Goal: Ask a question: Seek information or help from site administrators or community

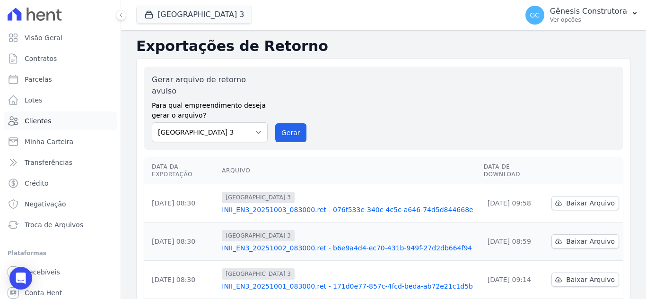
click at [55, 122] on link "Clientes" at bounding box center [60, 121] width 113 height 19
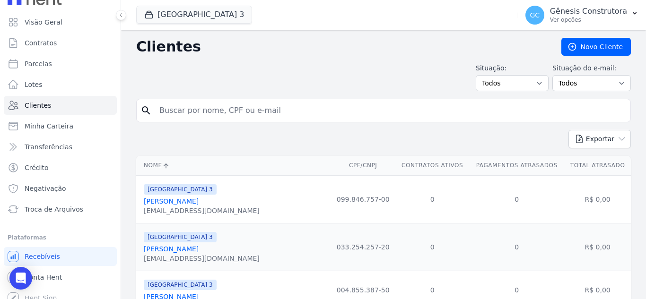
scroll to position [24, 0]
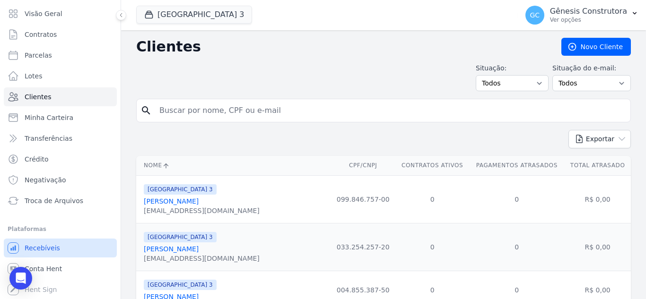
click at [31, 257] on link "Recebíveis" at bounding box center [60, 248] width 113 height 19
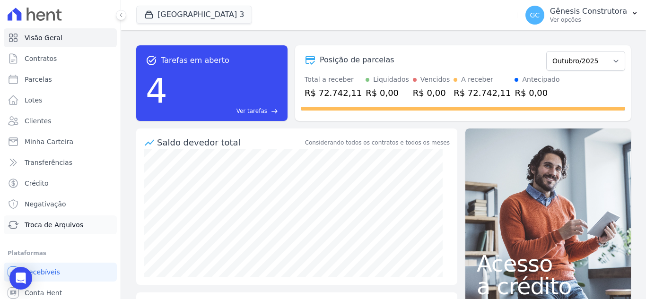
scroll to position [24, 0]
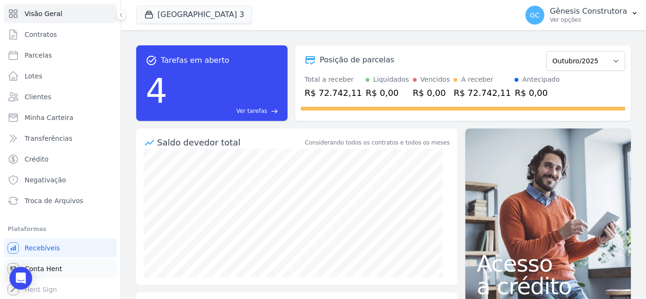
click at [56, 271] on span "Conta Hent" at bounding box center [43, 268] width 37 height 9
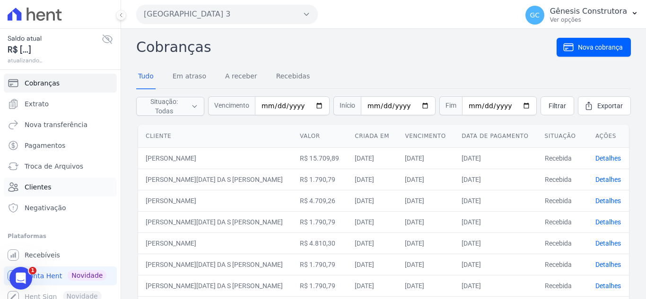
click at [71, 185] on link "Clientes" at bounding box center [60, 187] width 113 height 19
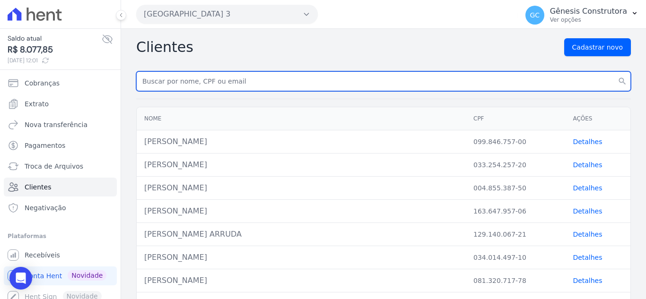
click at [261, 83] on input "text" at bounding box center [383, 81] width 495 height 20
type input "[PERSON_NAME]"
click at [614, 71] on button "search" at bounding box center [622, 81] width 17 height 20
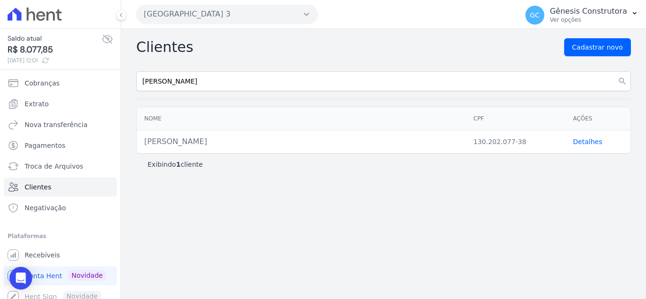
click at [585, 140] on link "Detalhes" at bounding box center [587, 142] width 29 height 8
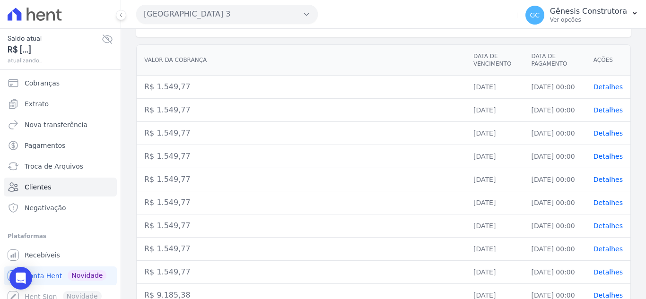
scroll to position [201, 0]
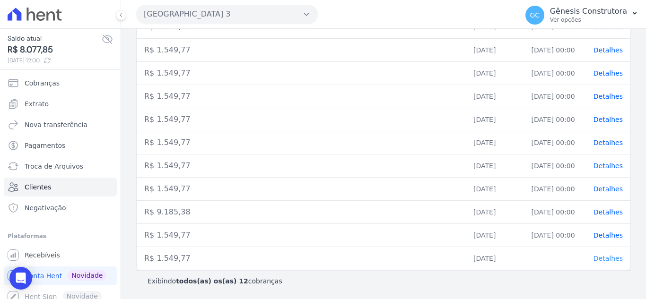
click at [594, 257] on span "Detalhes" at bounding box center [608, 259] width 29 height 8
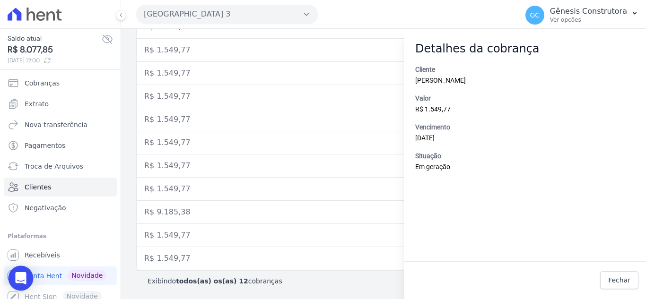
click at [20, 273] on div "Open Intercom Messenger" at bounding box center [21, 278] width 25 height 25
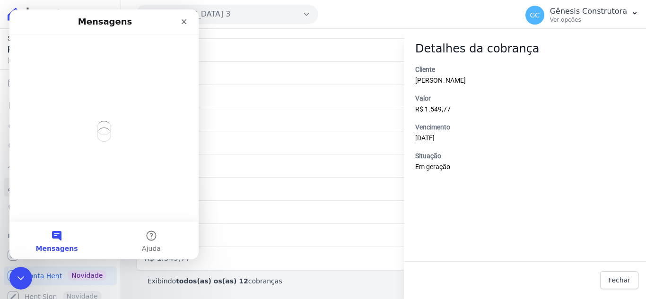
scroll to position [0, 0]
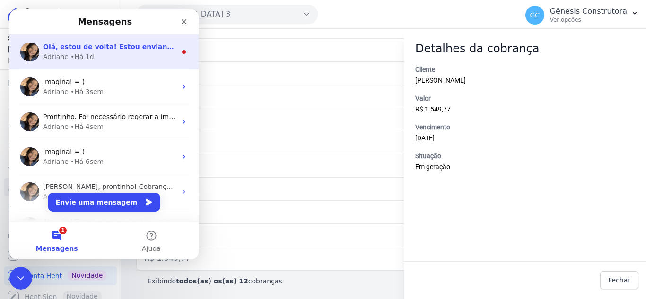
click at [105, 54] on div "Adriane • Há 1d" at bounding box center [109, 57] width 133 height 10
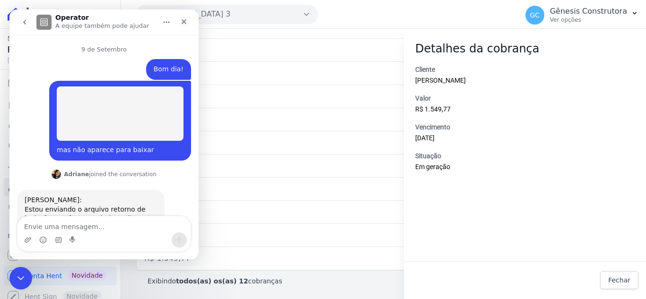
scroll to position [24, 0]
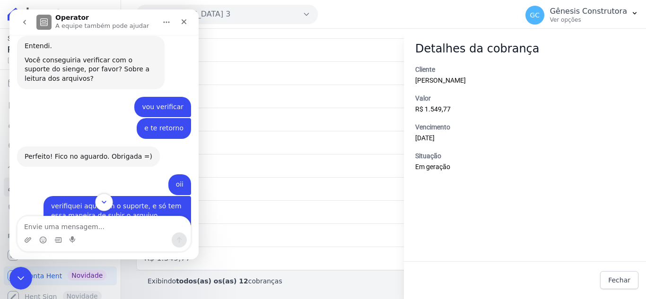
click at [106, 199] on icon "Scroll to bottom" at bounding box center [104, 202] width 9 height 9
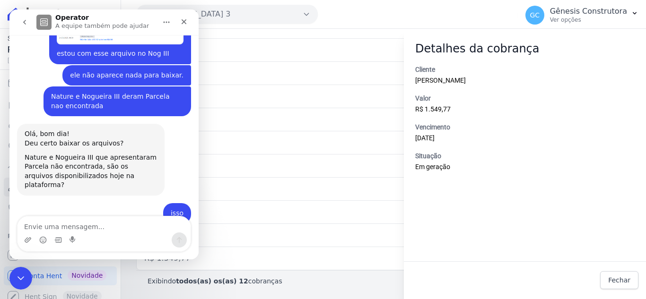
click at [93, 216] on div "Messenger da Intercom" at bounding box center [104, 234] width 174 height 36
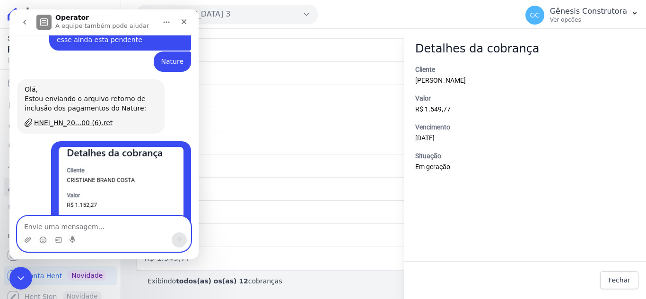
click at [91, 227] on textarea "Envie uma mensagem..." at bounding box center [103, 225] width 173 height 16
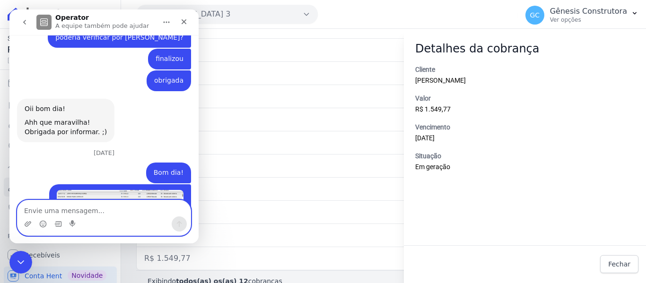
scroll to position [7858, 0]
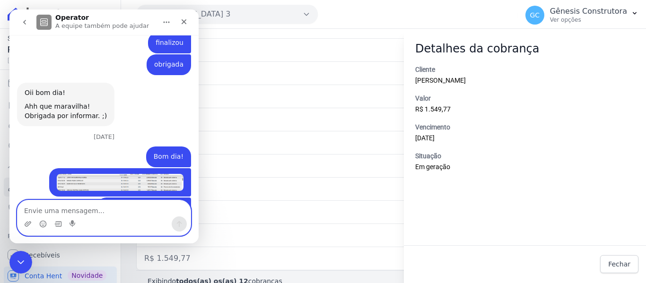
type textarea "N"
type textarea "Boa tarde!"
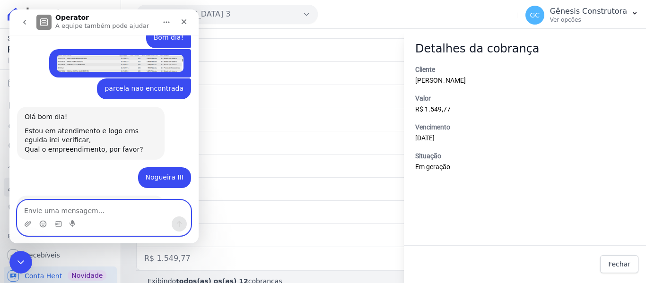
scroll to position [7979, 0]
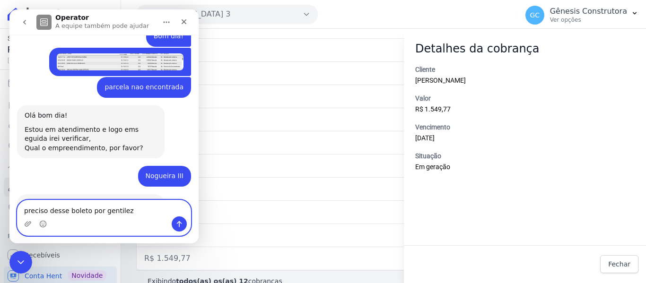
type textarea "preciso desse boleto por gentileza"
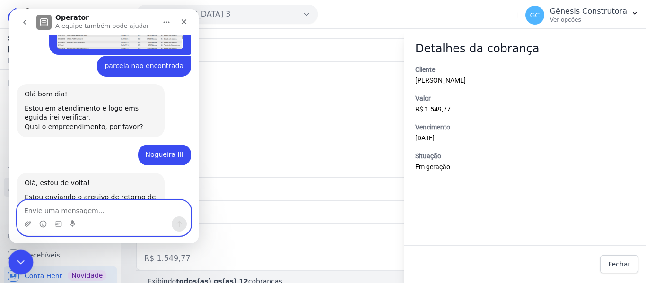
click at [22, 270] on div "Encerramento do Messenger da Intercom" at bounding box center [19, 261] width 23 height 23
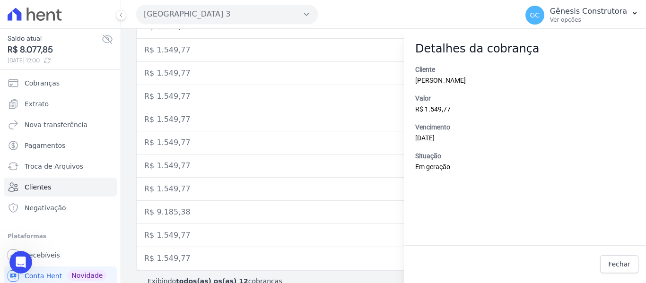
scroll to position [7738, 0]
